Goal: Navigation & Orientation: Find specific page/section

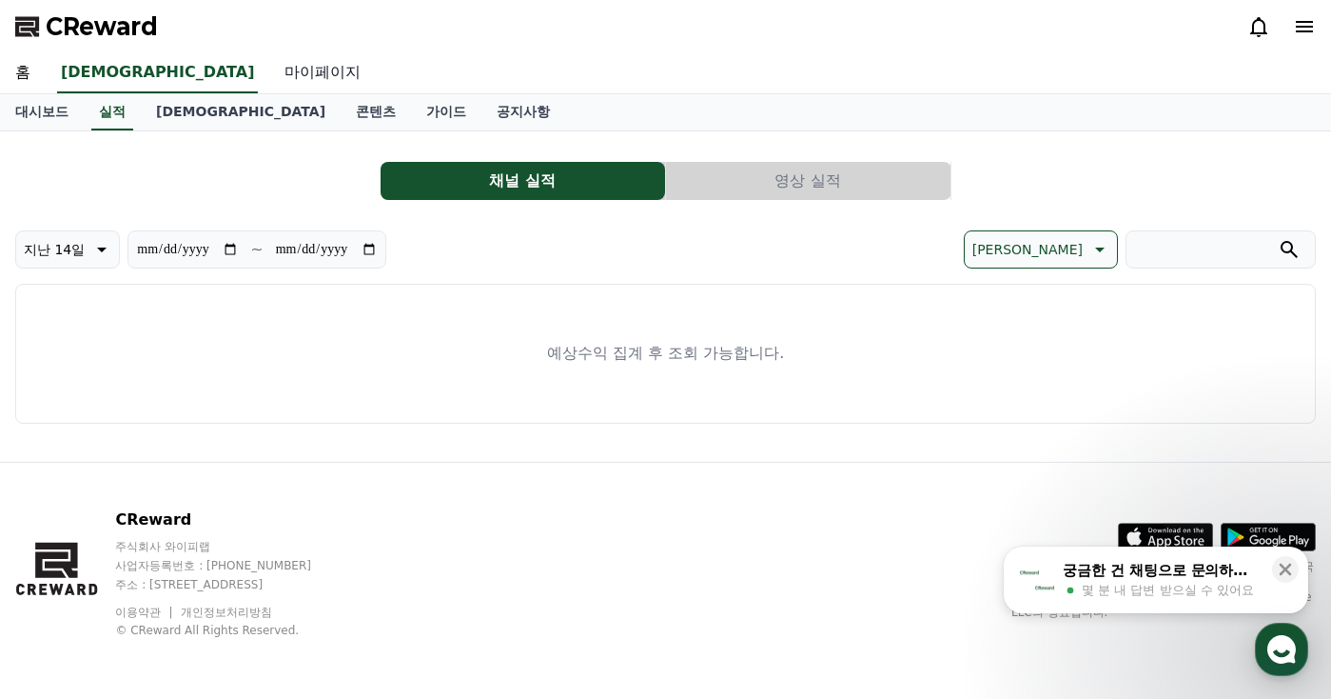
click at [269, 68] on link "마이페이지" at bounding box center [322, 73] width 107 height 40
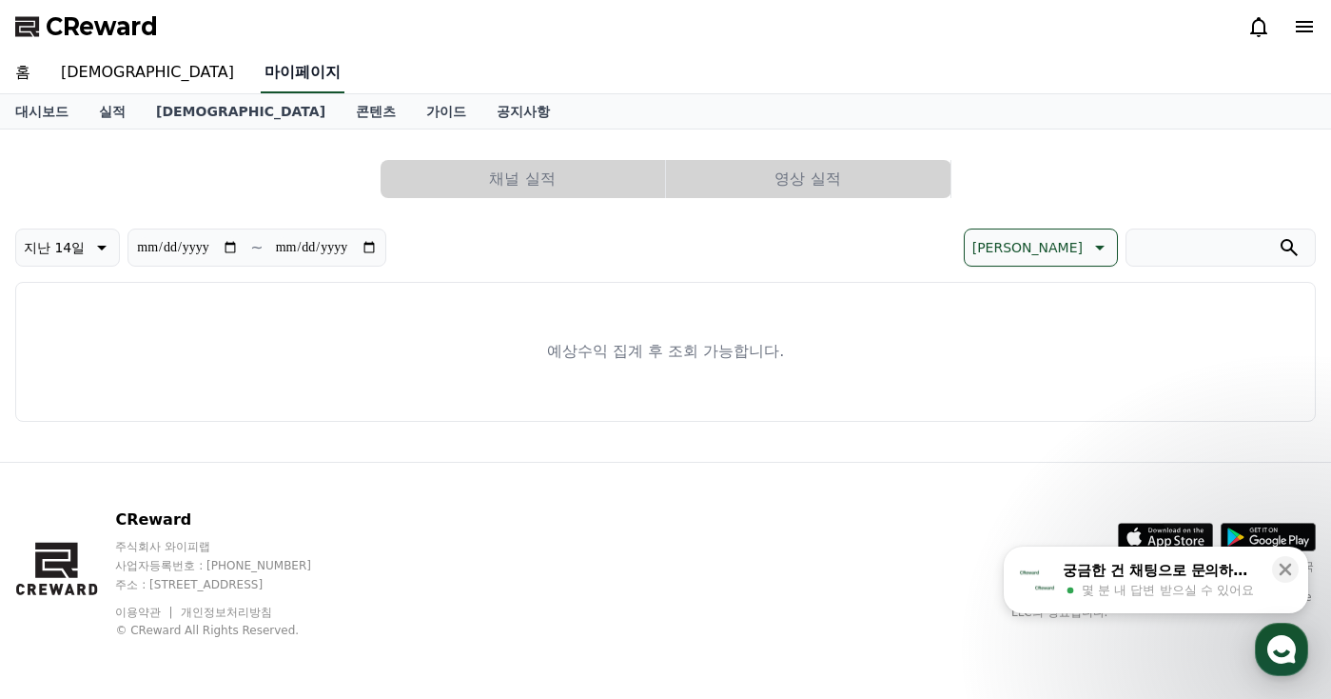
select select "**********"
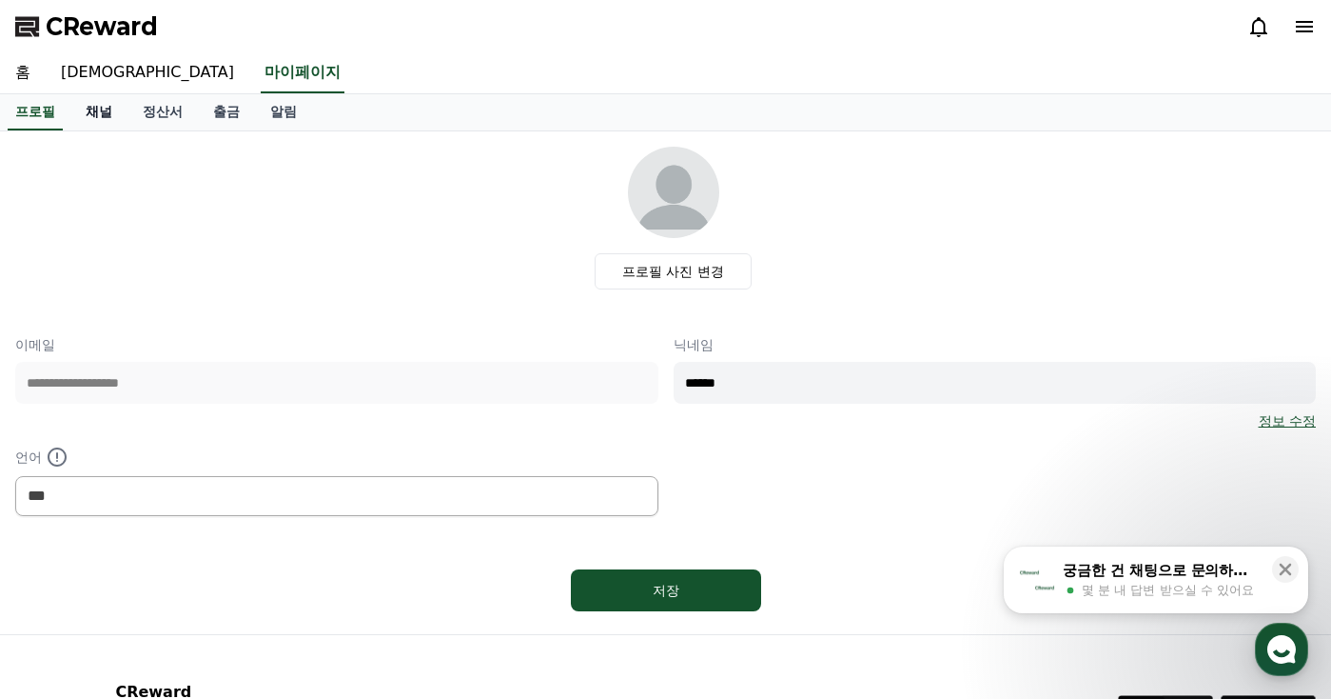
click at [118, 107] on link "채널" at bounding box center [98, 112] width 57 height 36
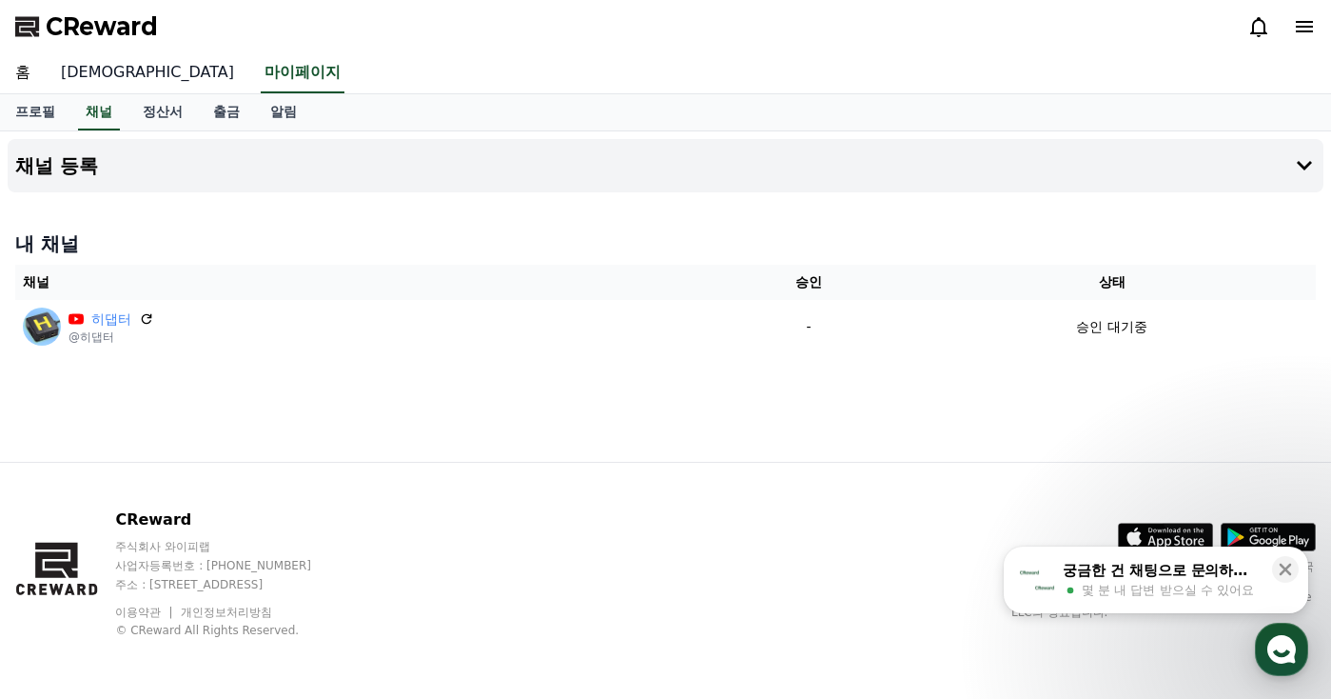
click at [89, 81] on link "[DEMOGRAPHIC_DATA]" at bounding box center [148, 73] width 204 height 40
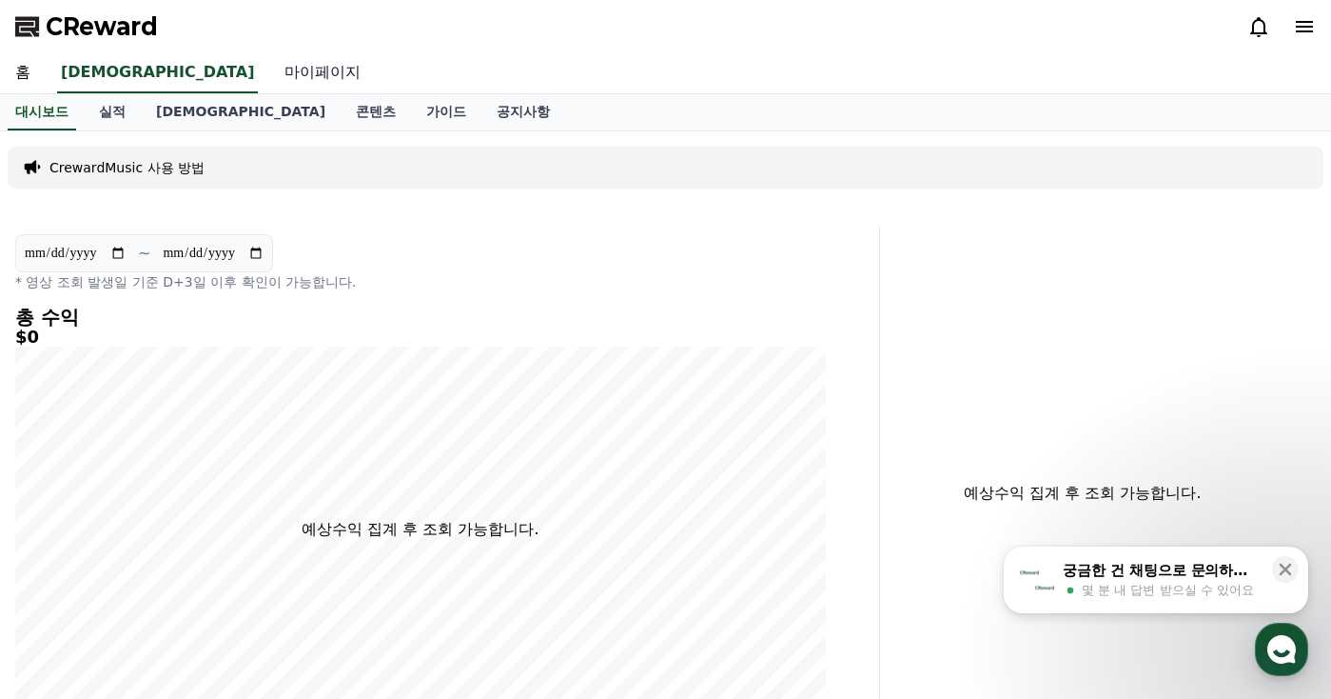
click at [269, 70] on link "마이페이지" at bounding box center [322, 73] width 107 height 40
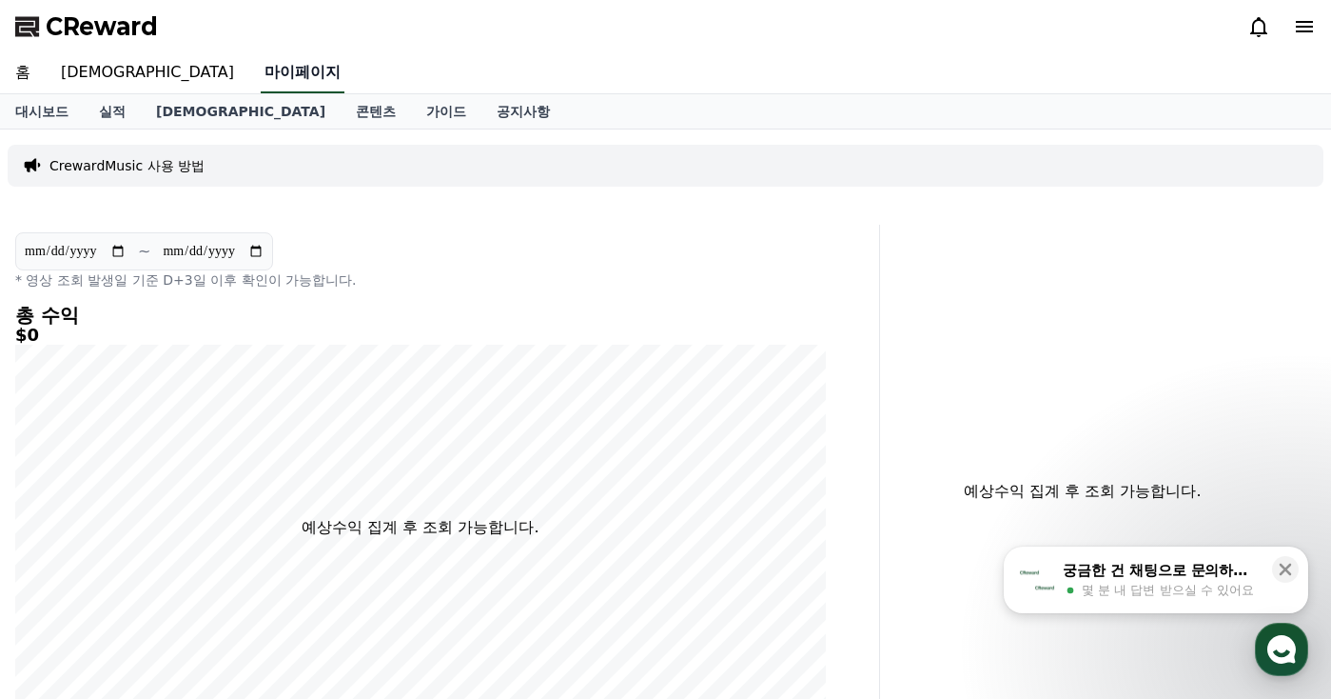
select select "**********"
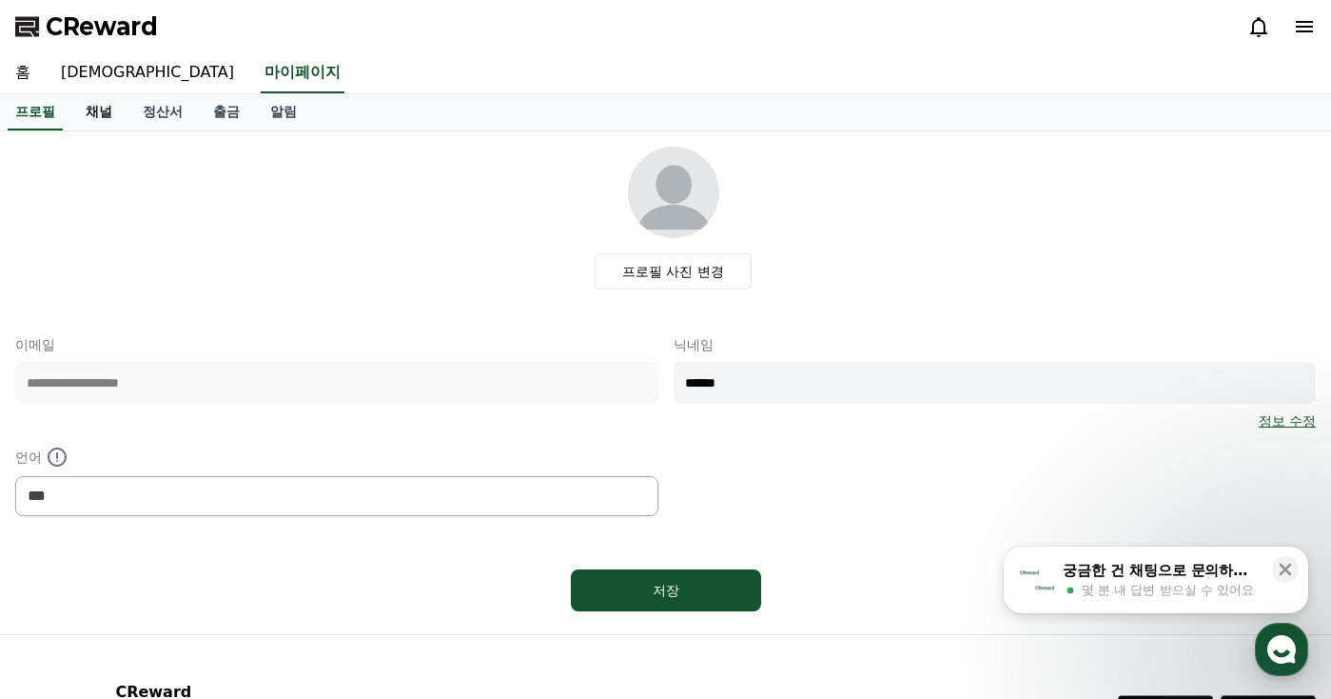
click at [107, 106] on link "채널" at bounding box center [98, 112] width 57 height 36
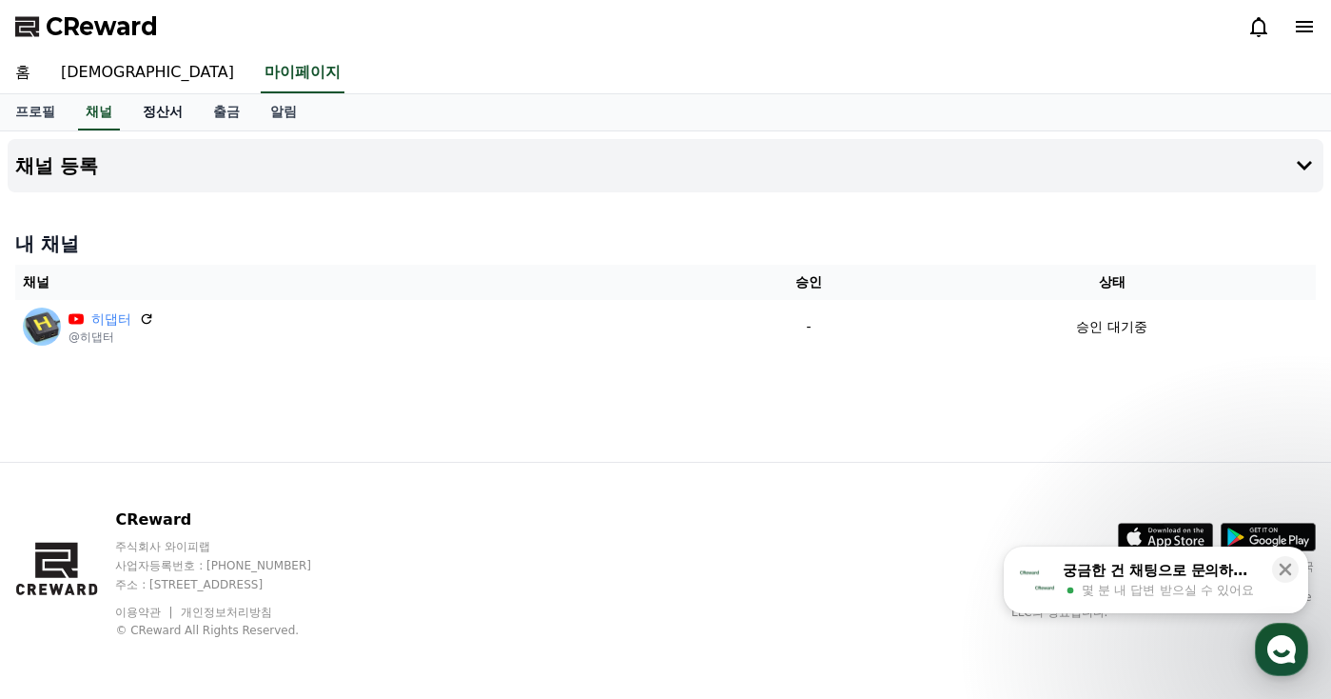
click at [150, 110] on link "정산서" at bounding box center [163, 112] width 70 height 36
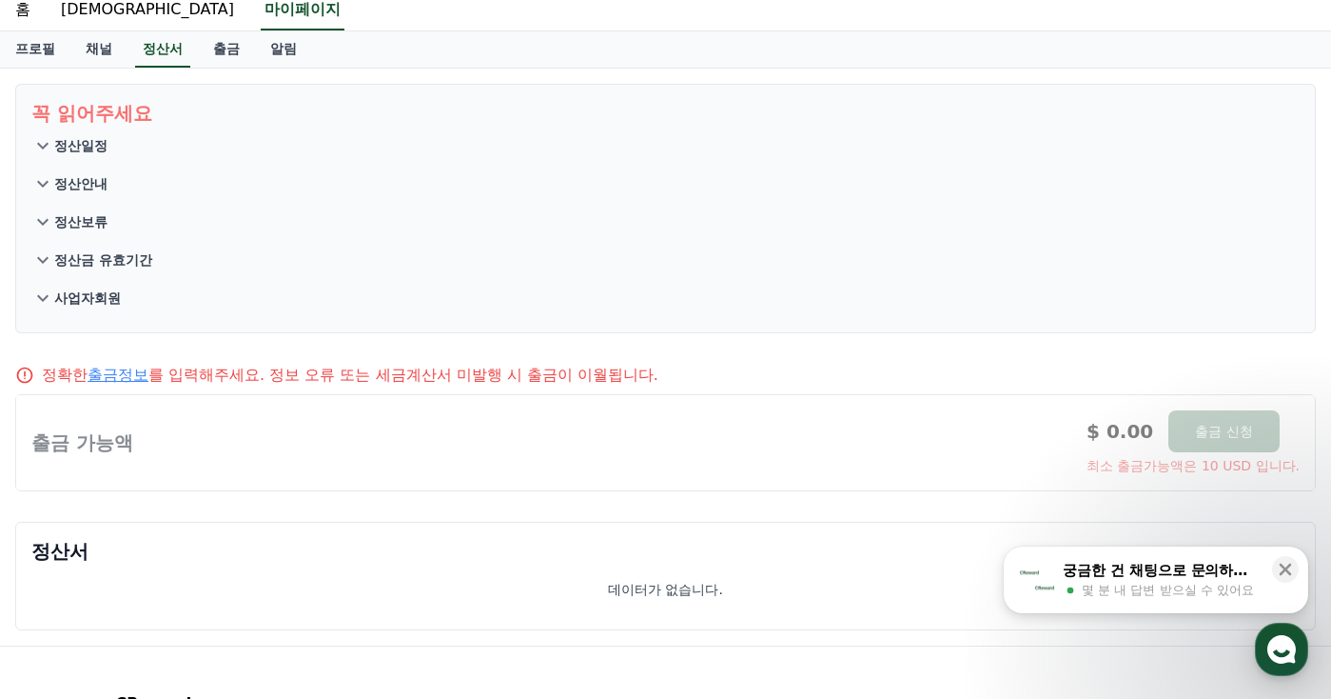
scroll to position [190, 0]
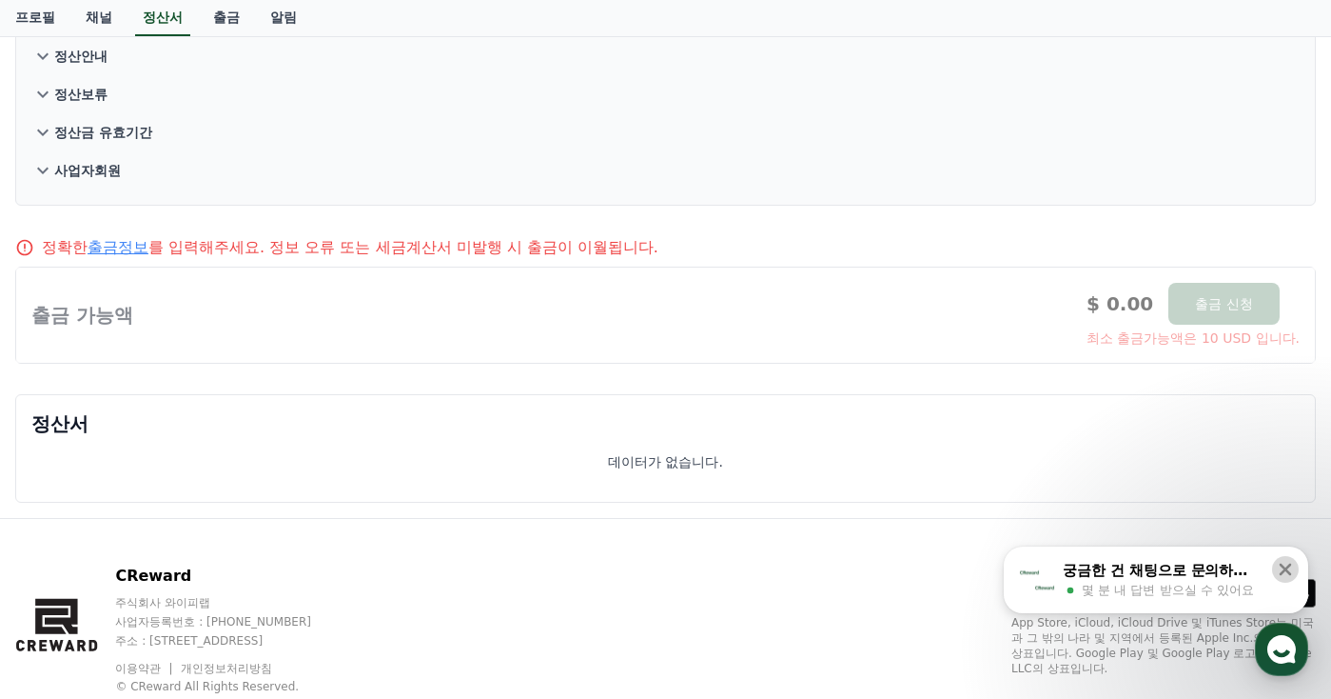
click at [1280, 561] on icon at bounding box center [1285, 569] width 19 height 19
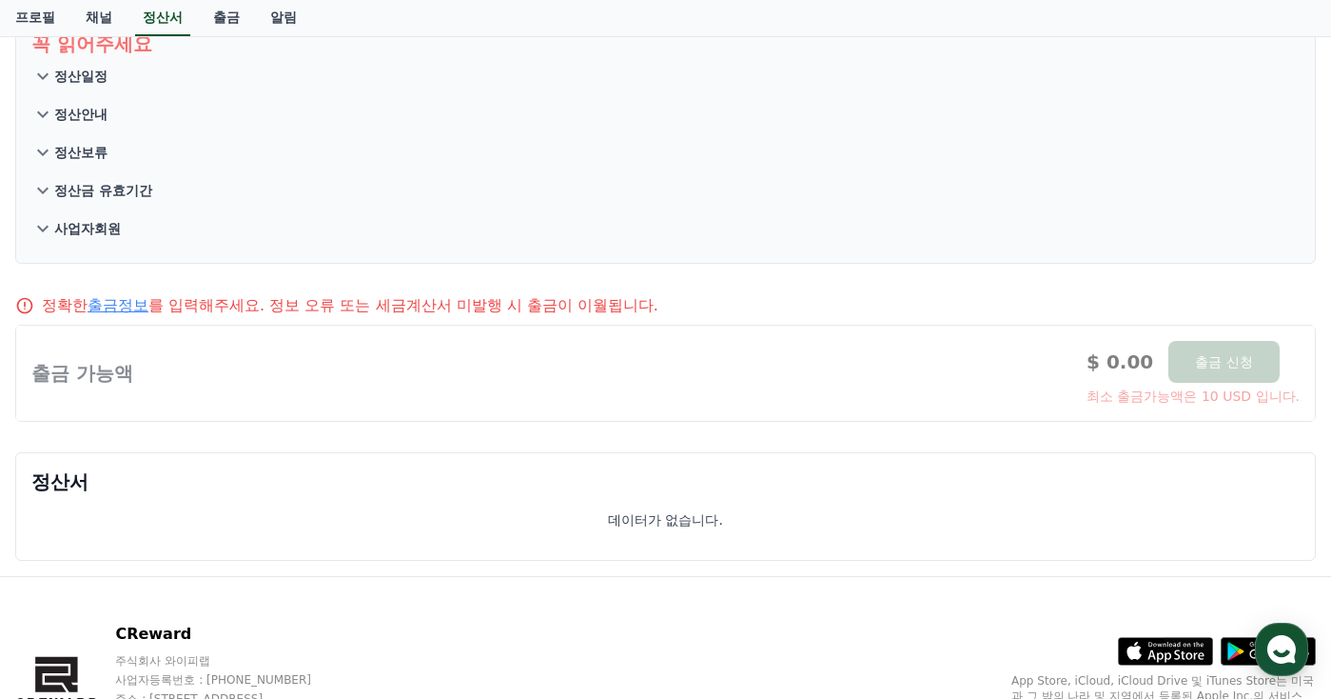
scroll to position [0, 0]
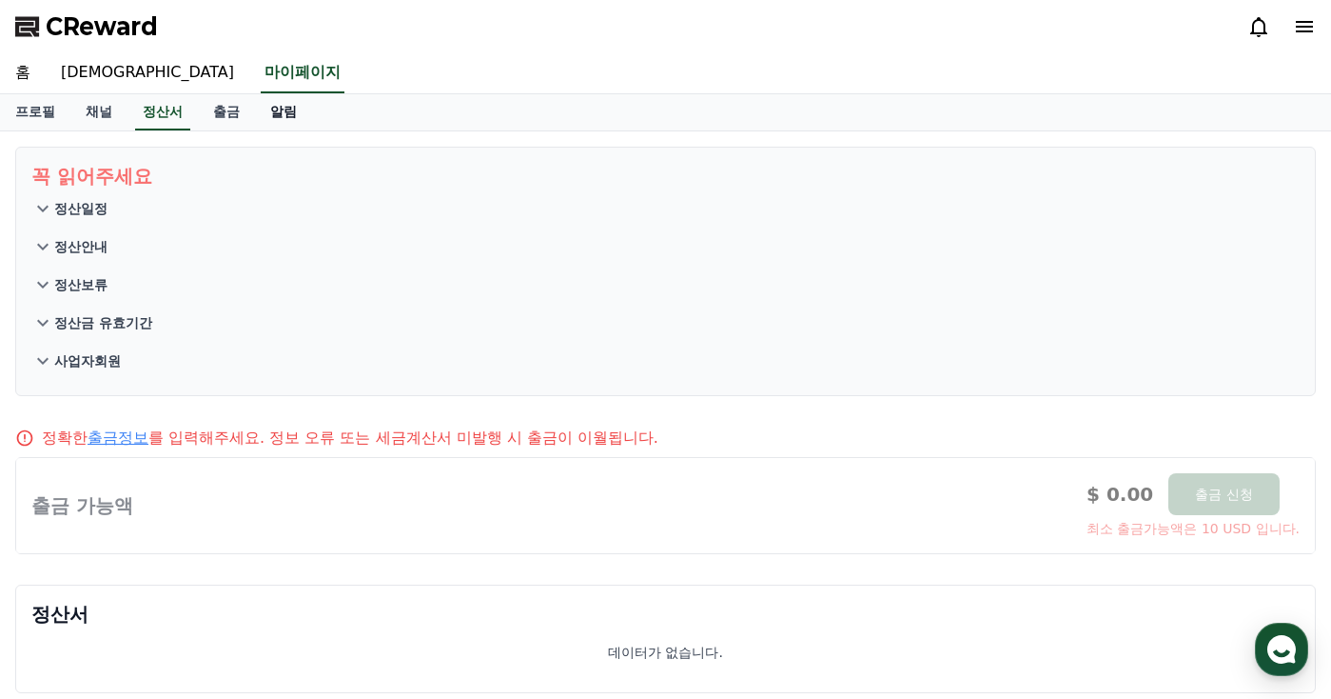
click at [268, 109] on link "알림" at bounding box center [283, 112] width 57 height 36
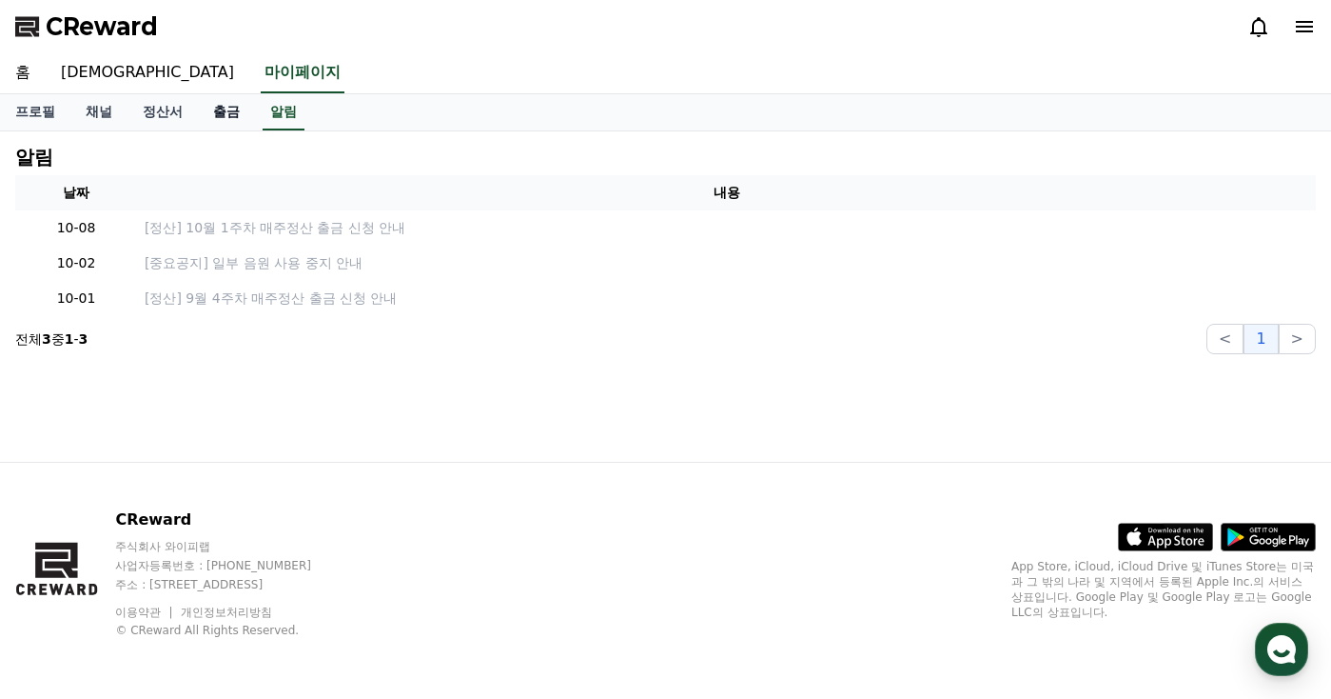
click at [203, 112] on link "출금" at bounding box center [226, 112] width 57 height 36
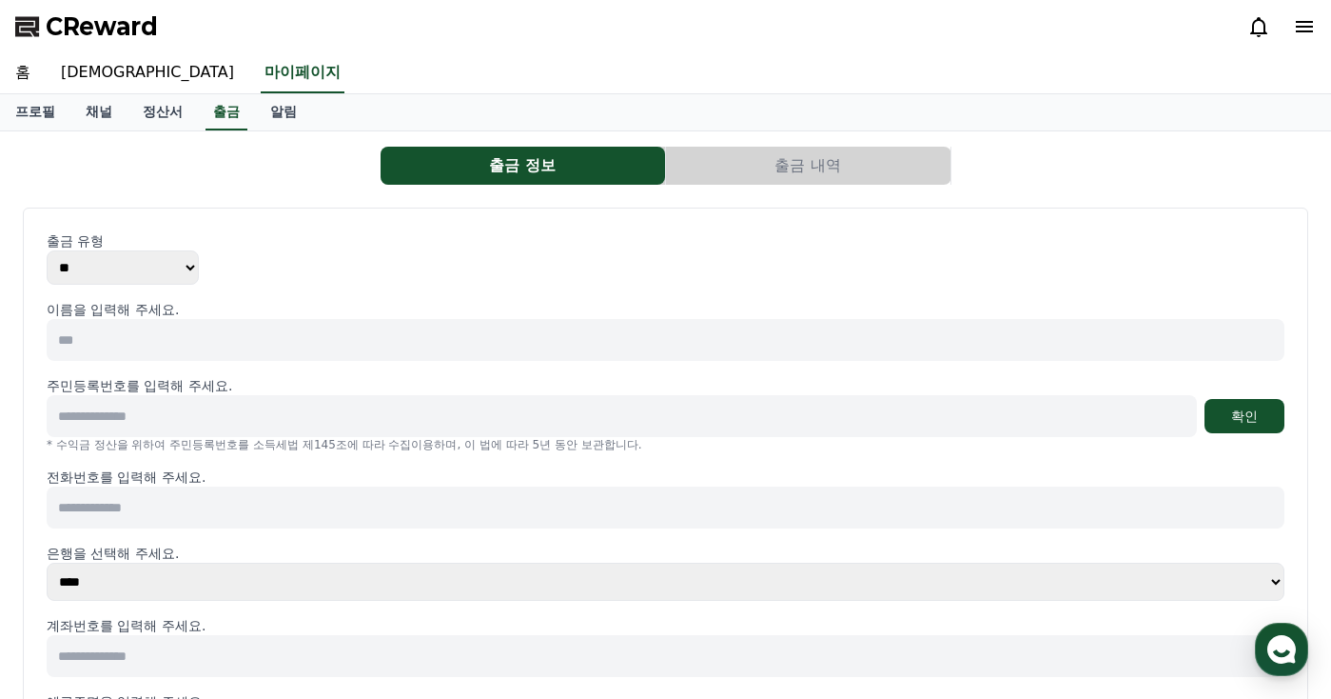
click at [193, 332] on input at bounding box center [666, 340] width 1238 height 42
click at [9, 72] on link "홈" at bounding box center [23, 73] width 46 height 40
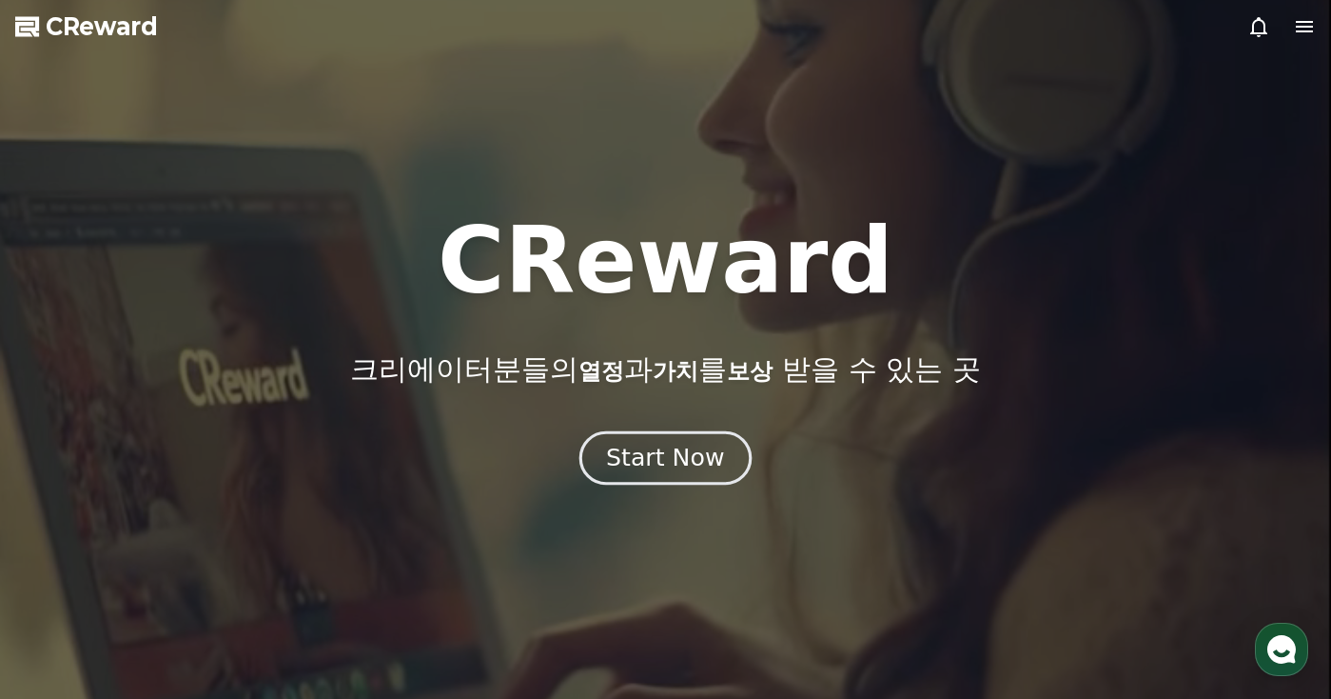
click at [673, 453] on div "Start Now" at bounding box center [665, 458] width 118 height 32
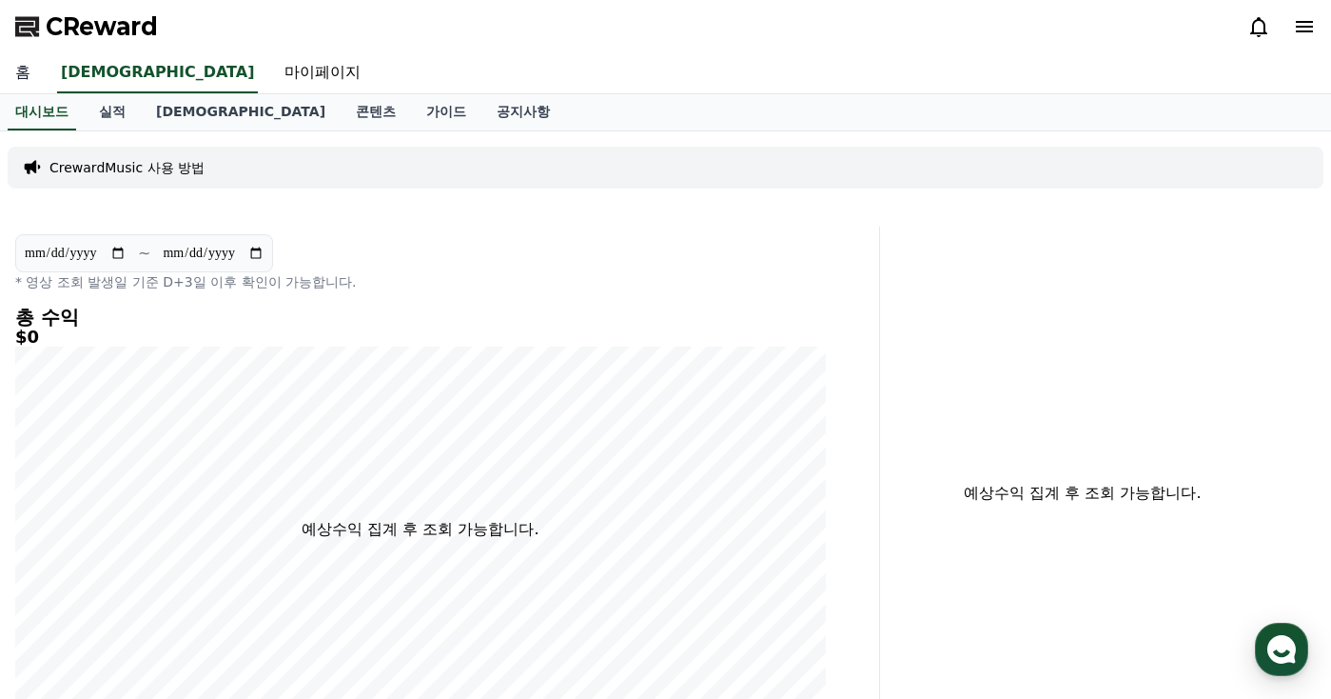
click at [32, 68] on link "홈" at bounding box center [23, 73] width 46 height 40
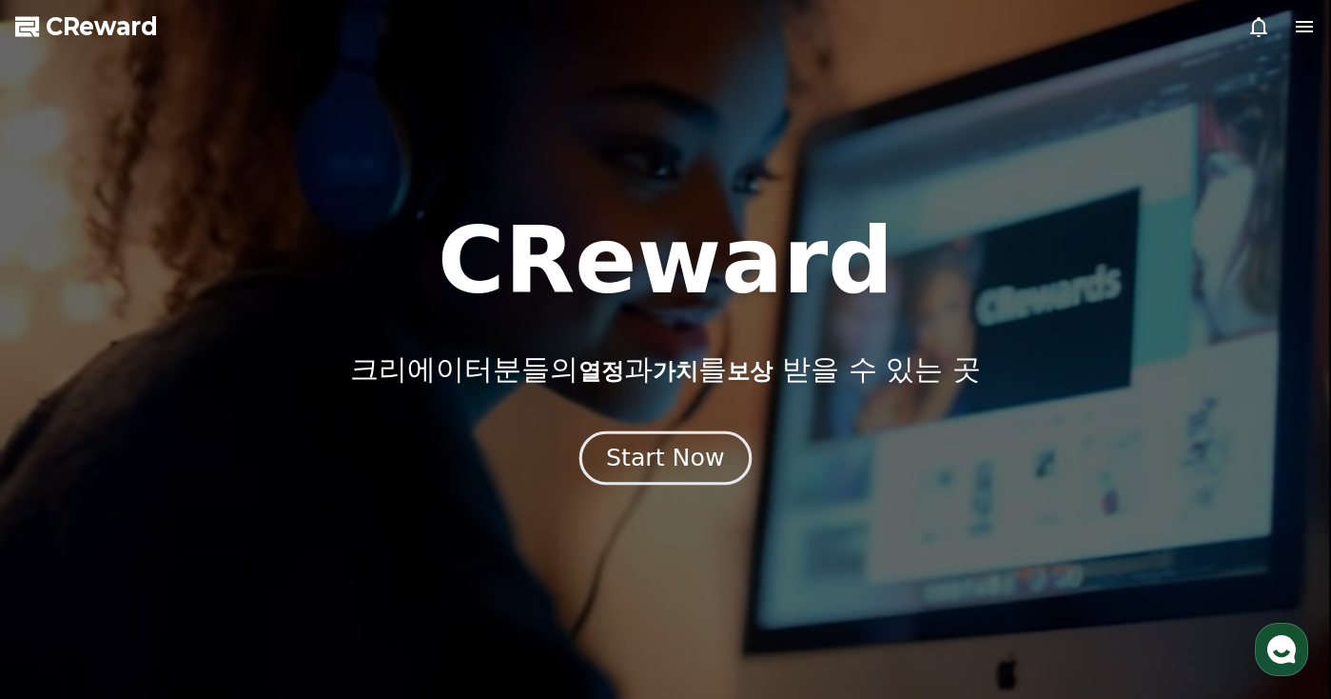
click at [694, 452] on div "Start Now" at bounding box center [665, 458] width 118 height 32
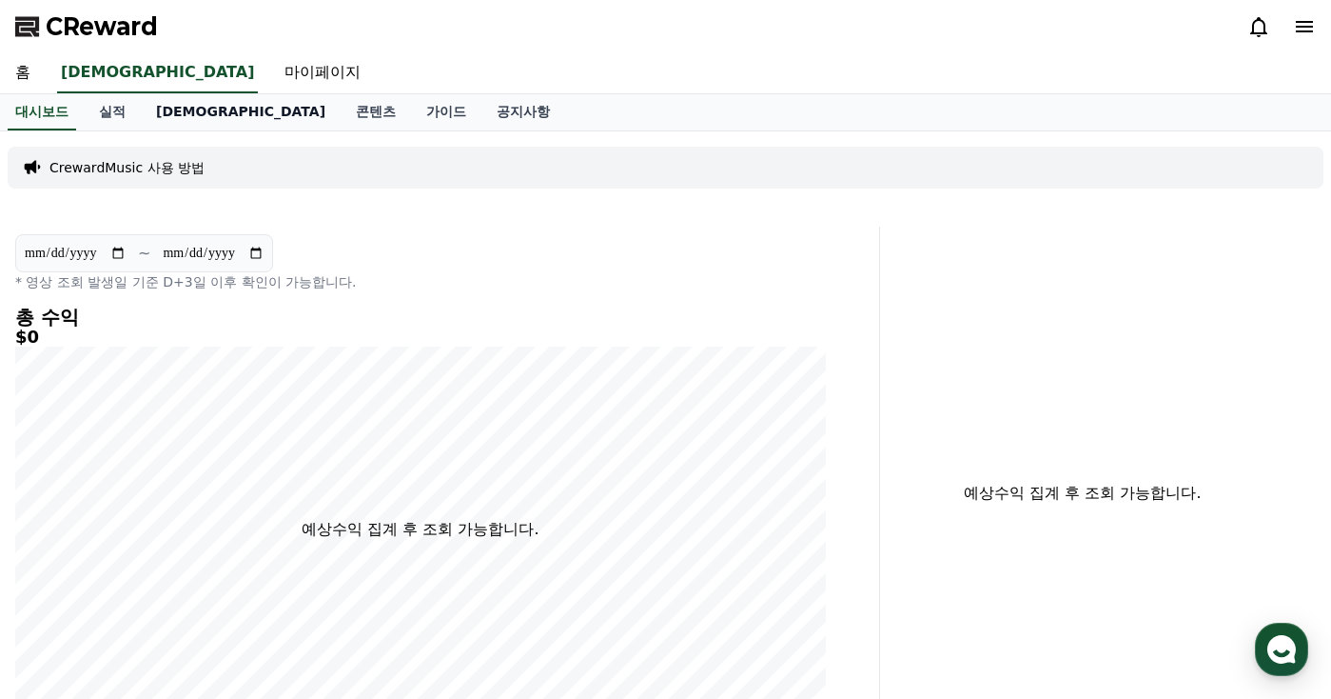
click at [162, 98] on link "[DEMOGRAPHIC_DATA]" at bounding box center [241, 112] width 200 height 36
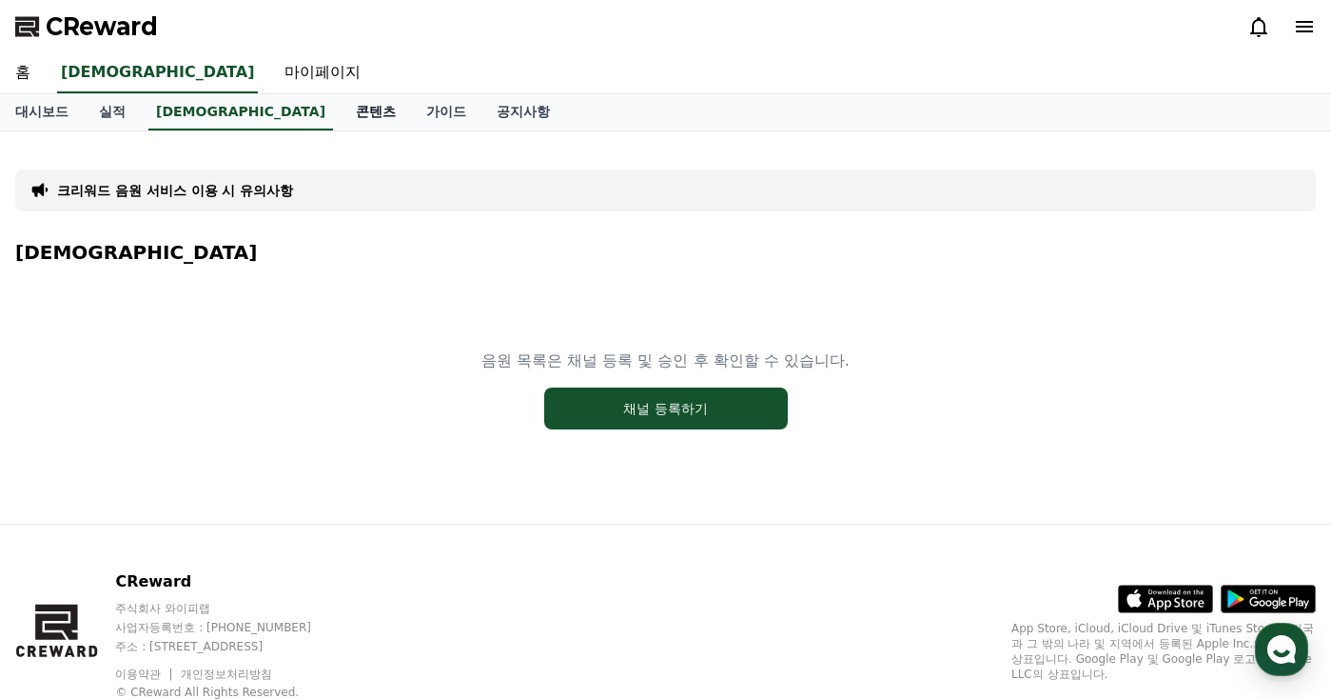
drag, startPoint x: 226, startPoint y: 97, endPoint x: 245, endPoint y: 107, distance: 20.4
click at [341, 97] on link "콘텐츠" at bounding box center [376, 112] width 70 height 36
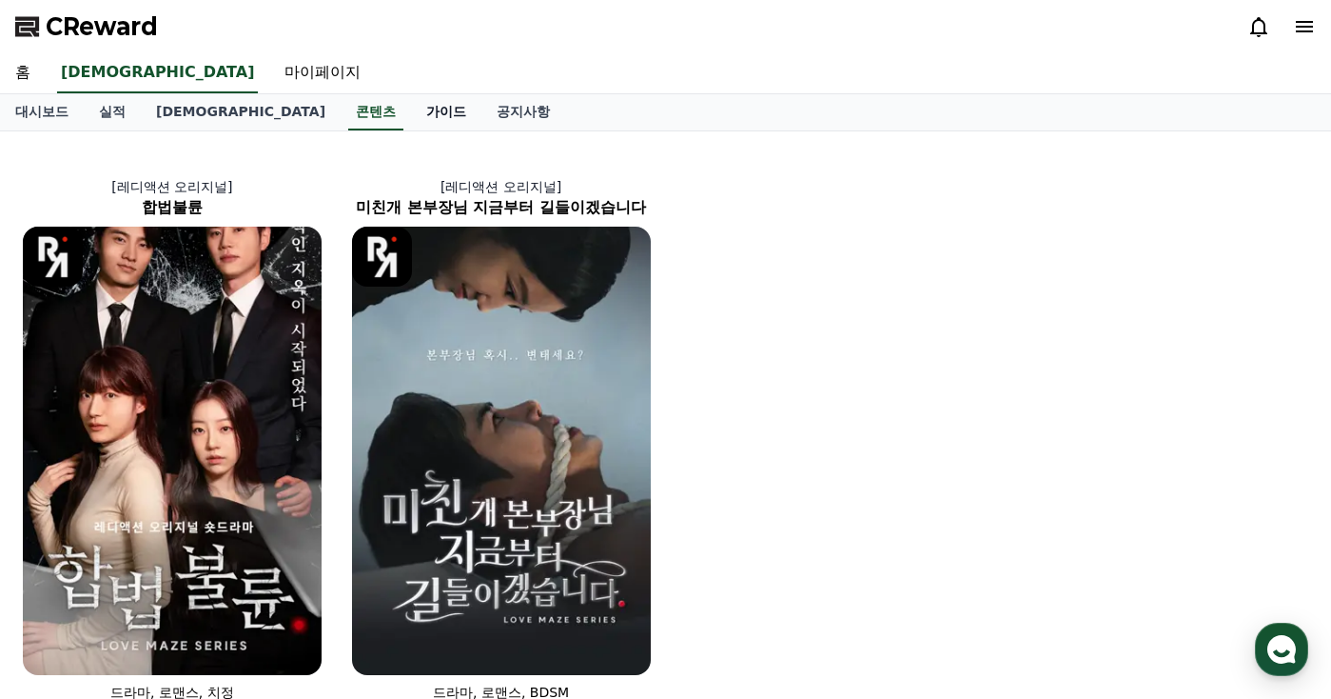
click at [411, 108] on link "가이드" at bounding box center [446, 112] width 70 height 36
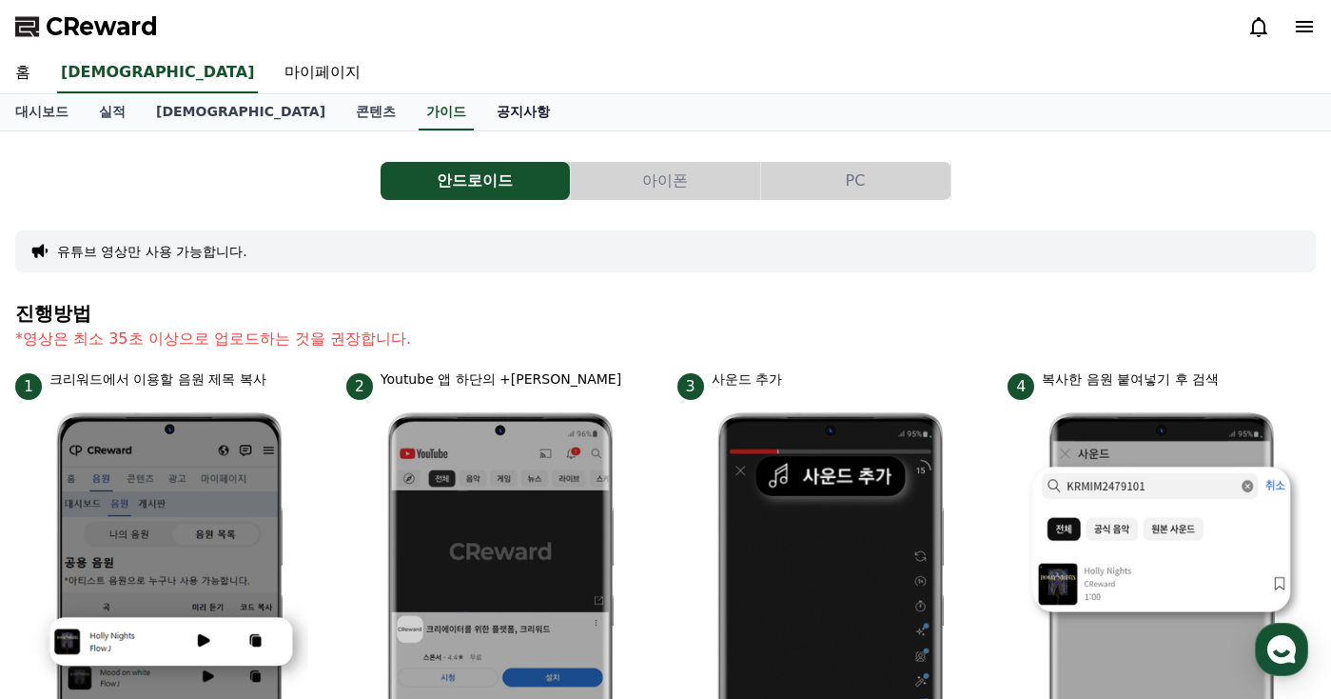
click at [482, 112] on link "공지사항" at bounding box center [524, 112] width 84 height 36
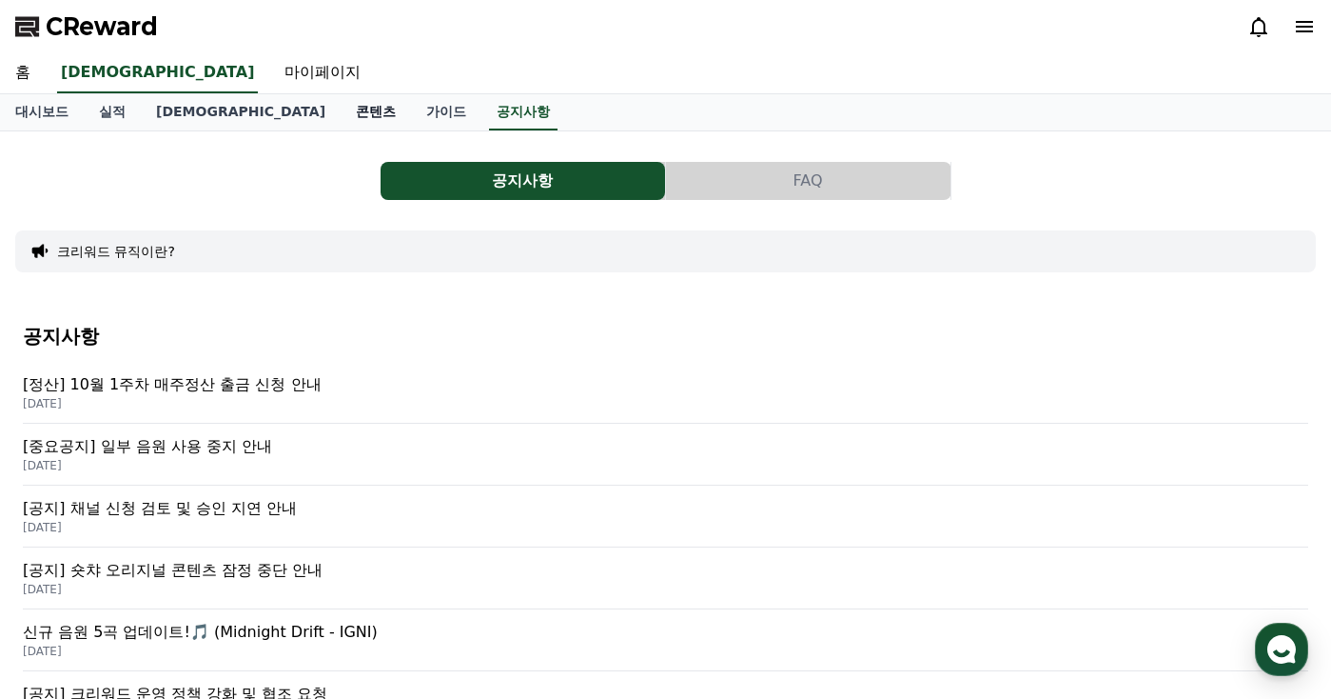
click at [341, 116] on link "콘텐츠" at bounding box center [376, 112] width 70 height 36
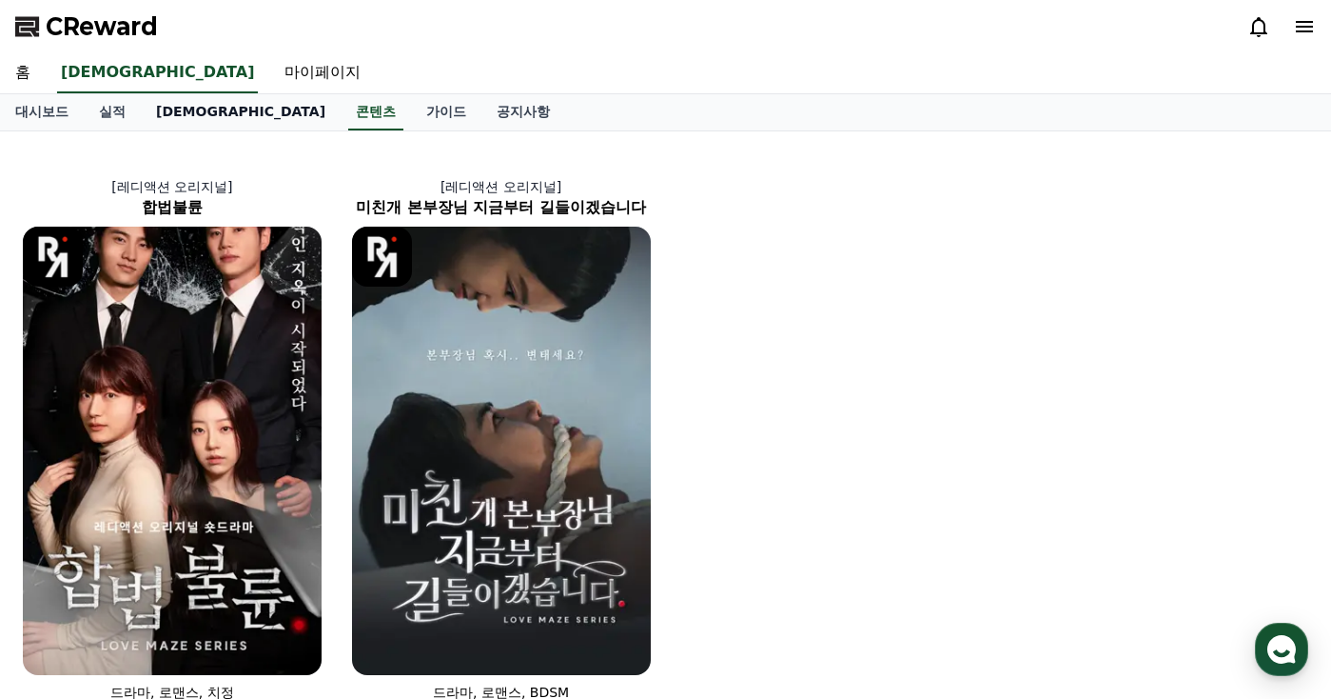
click at [173, 115] on link "[DEMOGRAPHIC_DATA]" at bounding box center [241, 112] width 200 height 36
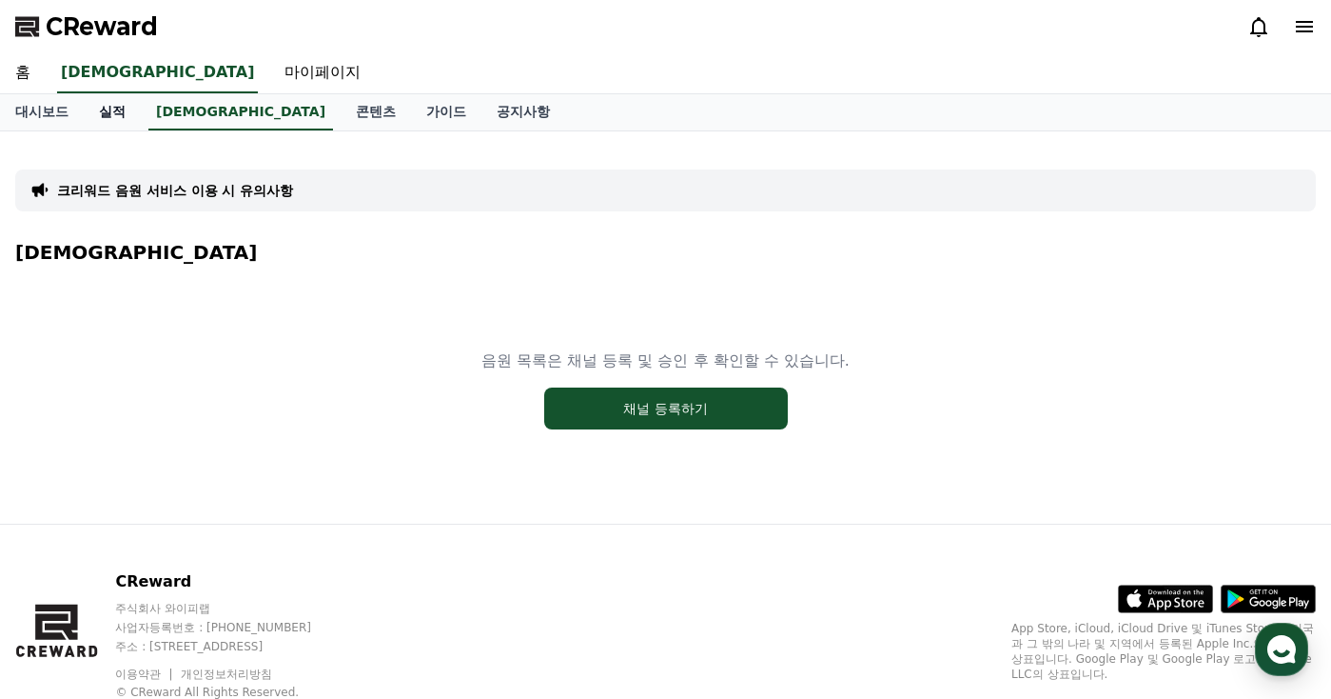
click at [113, 111] on link "실적" at bounding box center [112, 112] width 57 height 36
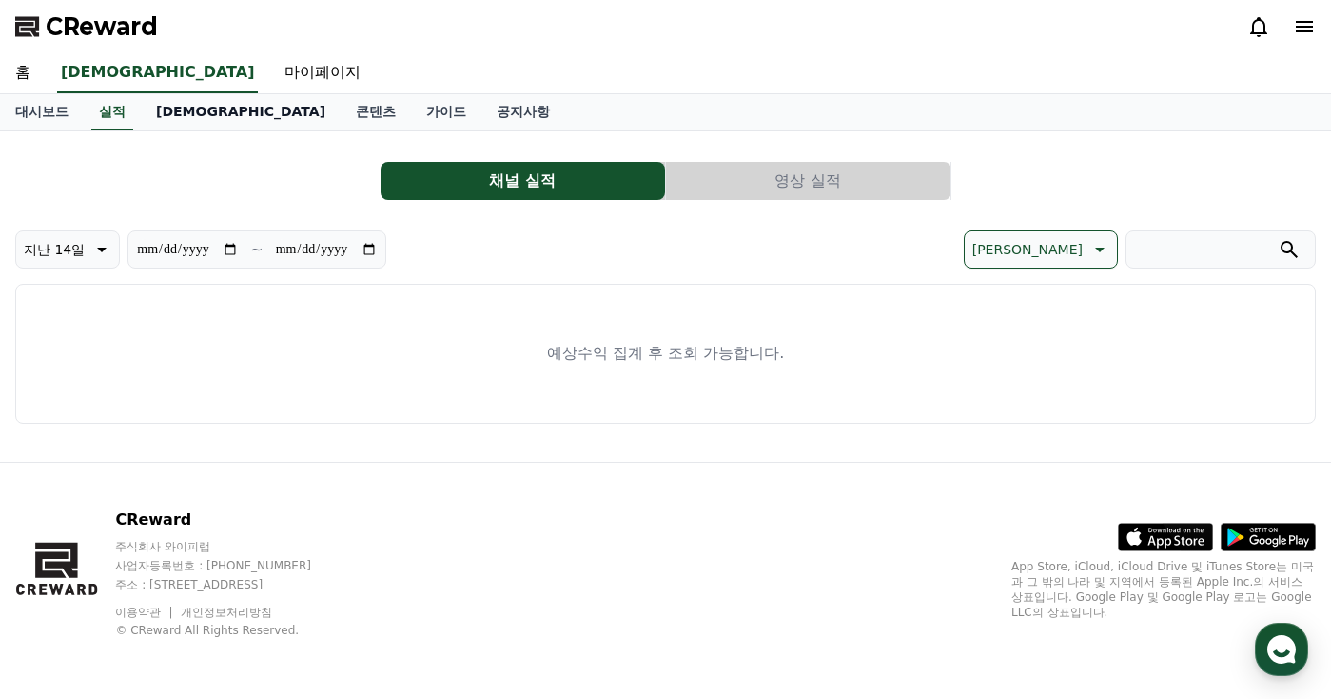
click at [173, 111] on link "[DEMOGRAPHIC_DATA]" at bounding box center [241, 112] width 200 height 36
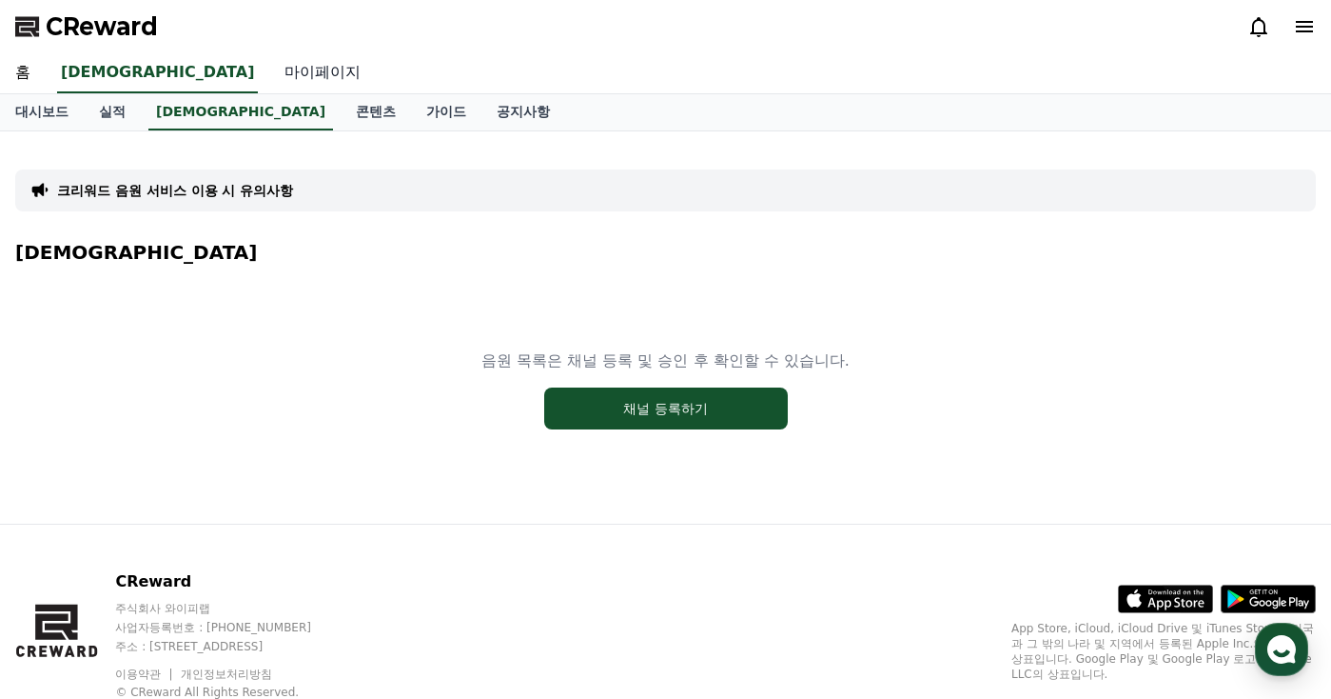
click at [269, 69] on link "마이페이지" at bounding box center [322, 73] width 107 height 40
select select "**********"
